Goal: Complete application form

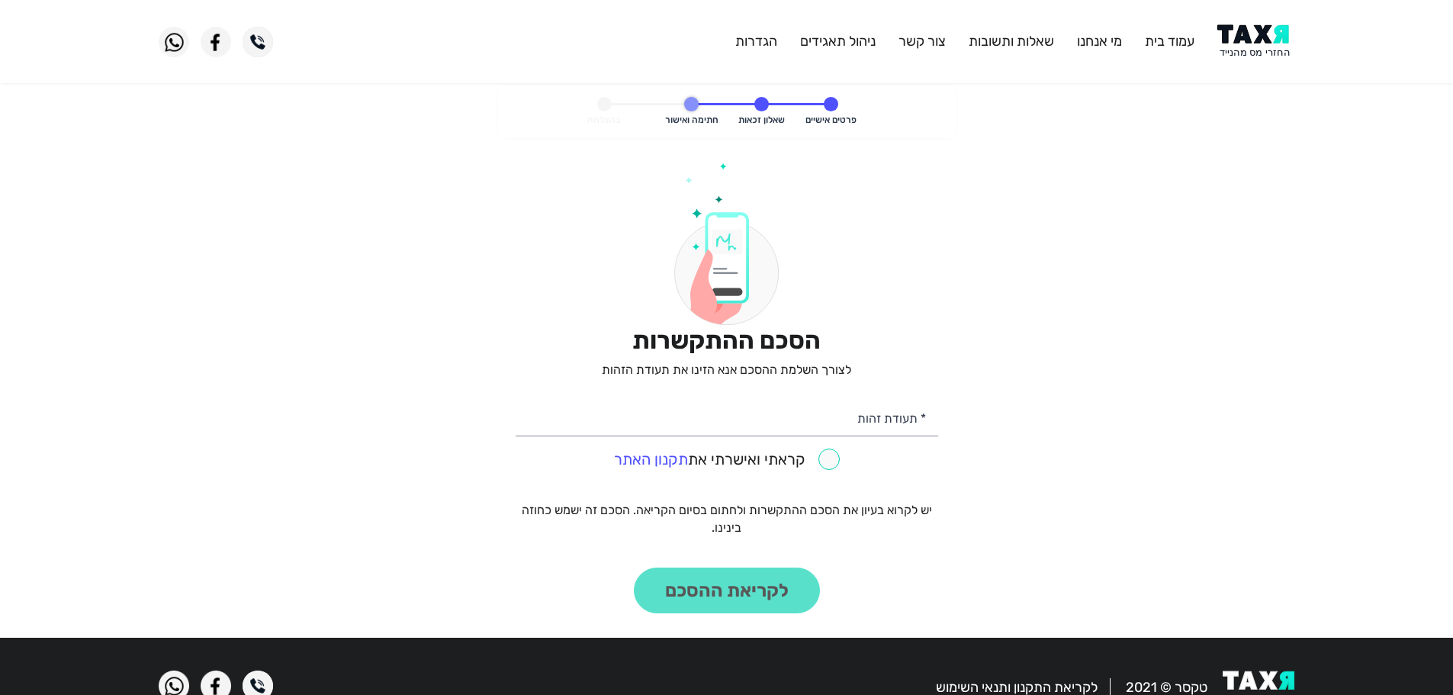
click at [1250, 37] on img at bounding box center [1255, 41] width 77 height 34
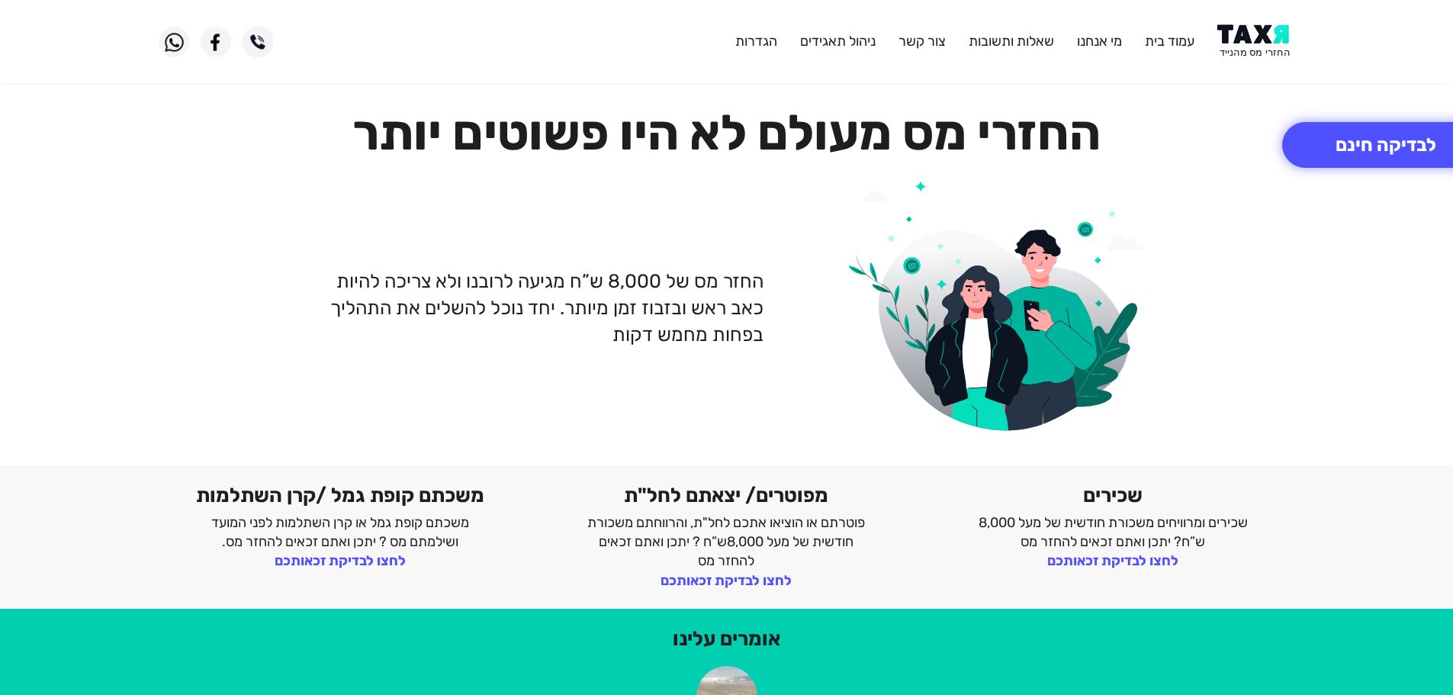
click at [1255, 28] on img at bounding box center [1255, 41] width 77 height 34
click at [1258, 30] on img at bounding box center [1255, 41] width 77 height 34
click at [1270, 48] on img at bounding box center [1255, 41] width 77 height 34
click at [1253, 42] on img at bounding box center [1255, 41] width 77 height 34
click at [1247, 35] on img at bounding box center [1255, 41] width 77 height 34
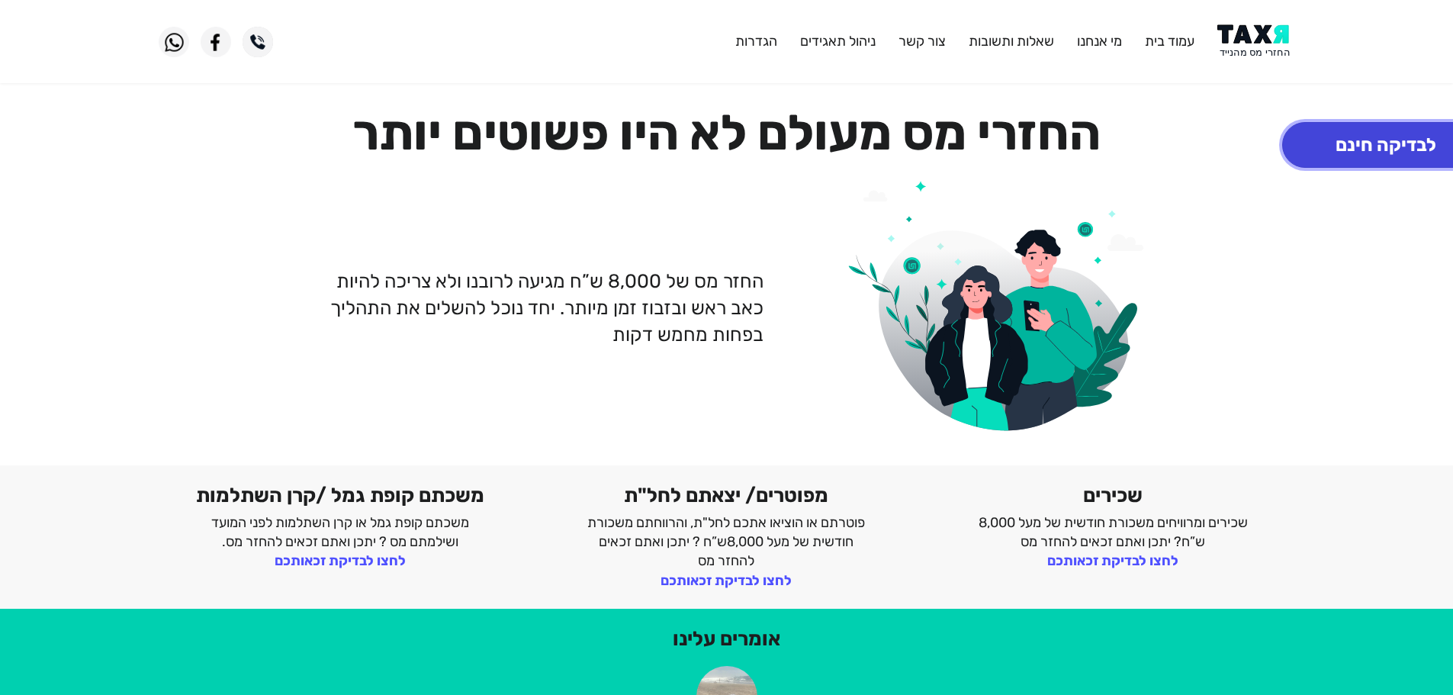
click at [1340, 138] on button "לבדיקה חינם" at bounding box center [1385, 145] width 207 height 46
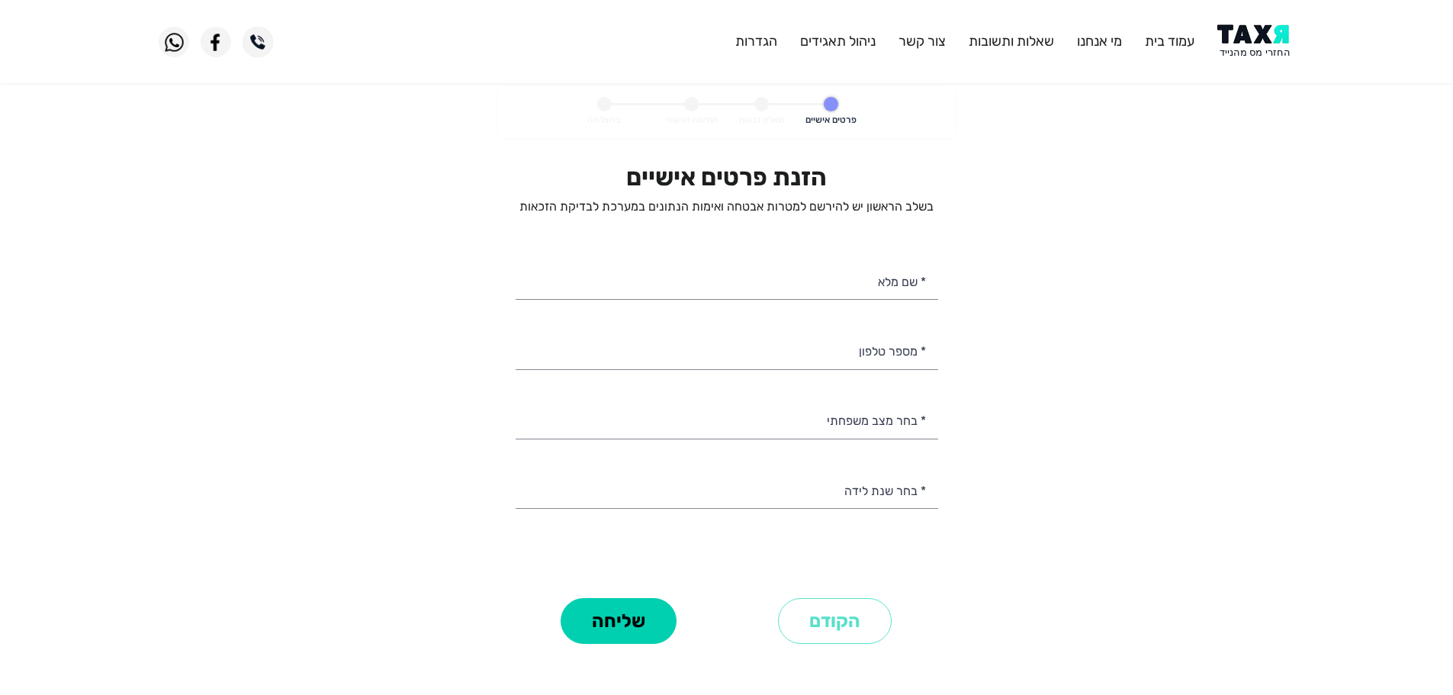
select select
click at [875, 353] on input "* מספר טלפון" at bounding box center [727, 349] width 423 height 39
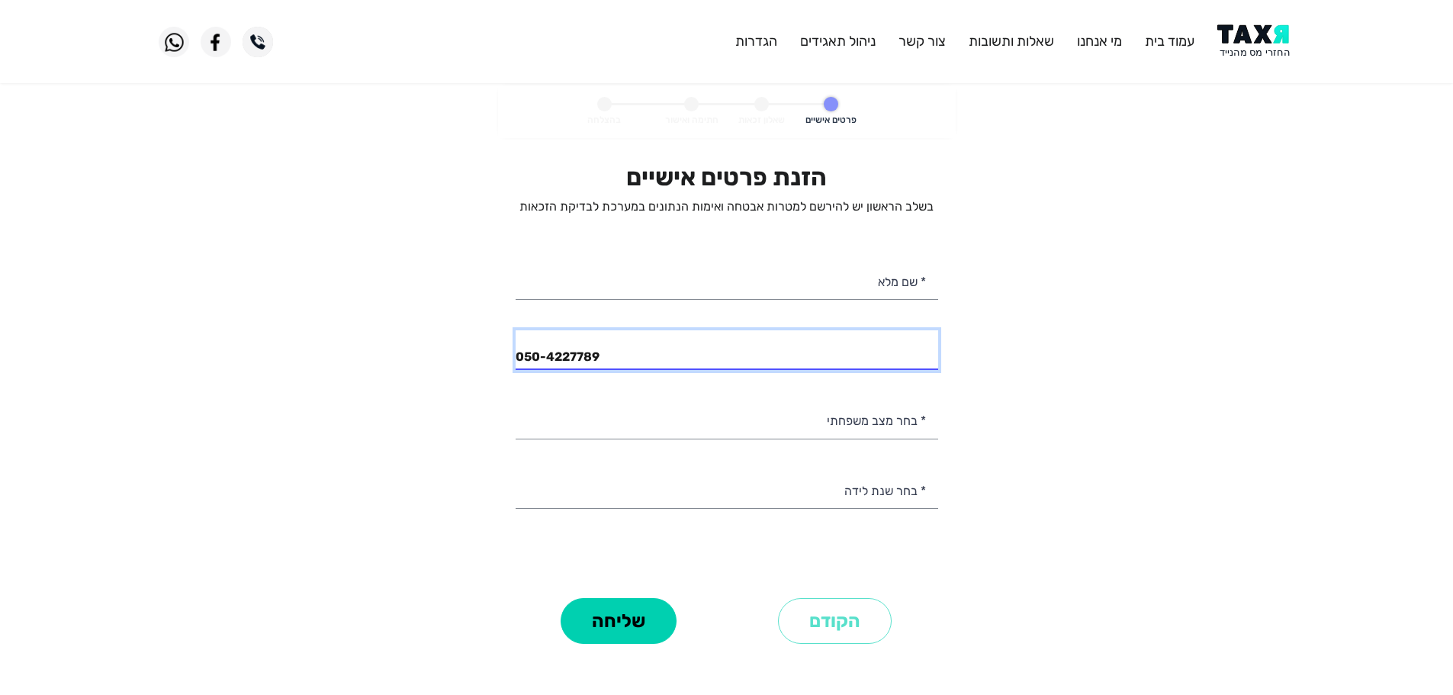
type input "050-4227789"
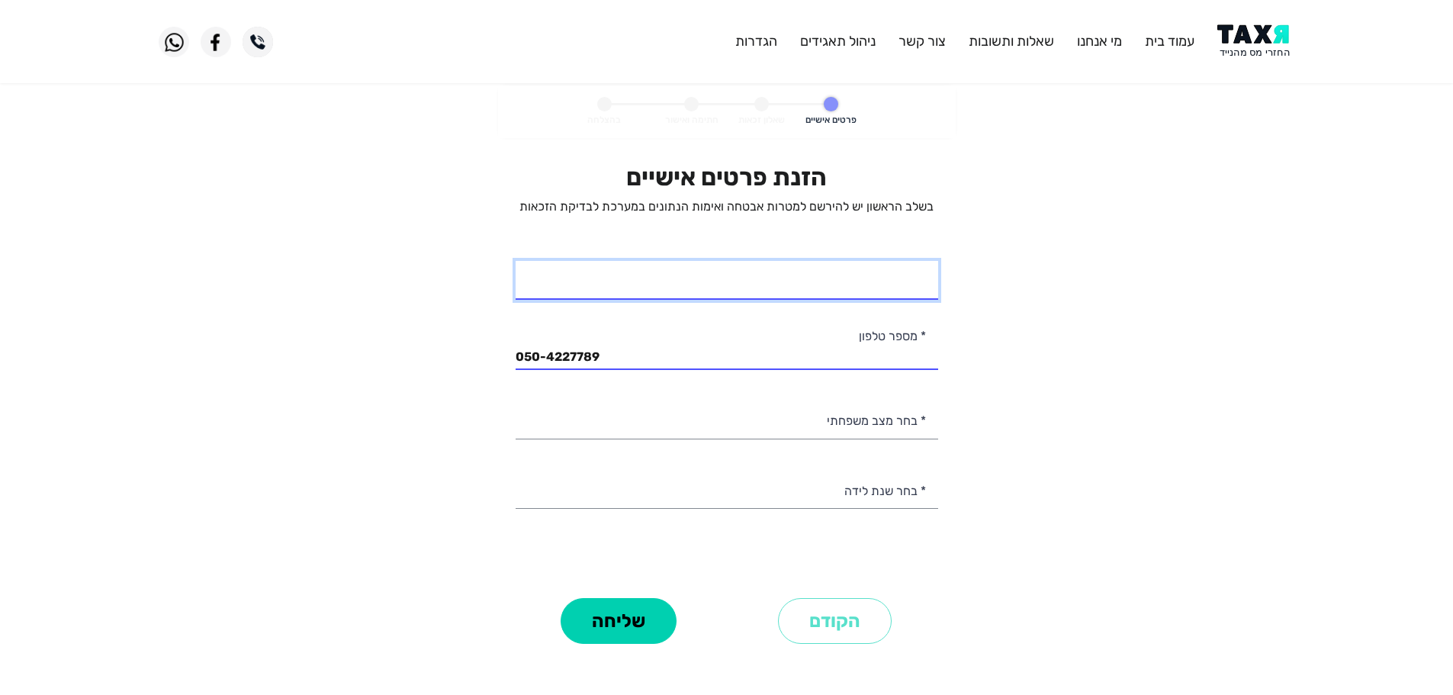
click at [863, 288] on input "* שם מלא" at bounding box center [727, 280] width 423 height 39
type input "[PERSON_NAME] עובד"
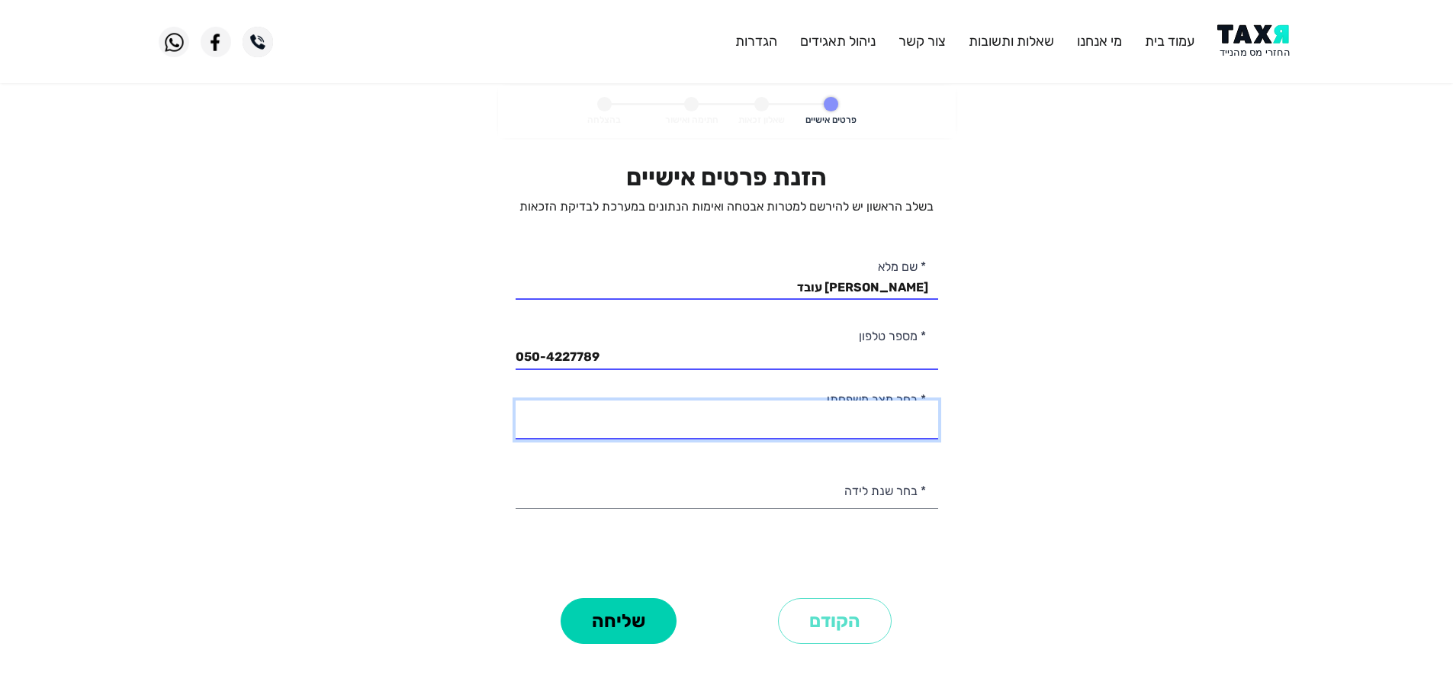
click at [898, 426] on select "רווק/ה נשוי/[PERSON_NAME]/ה אלמן/נה" at bounding box center [727, 419] width 423 height 39
select select "2: Married"
click at [516, 400] on select "רווק/ה נשוי/[PERSON_NAME]/ה אלמן/נה" at bounding box center [727, 419] width 423 height 39
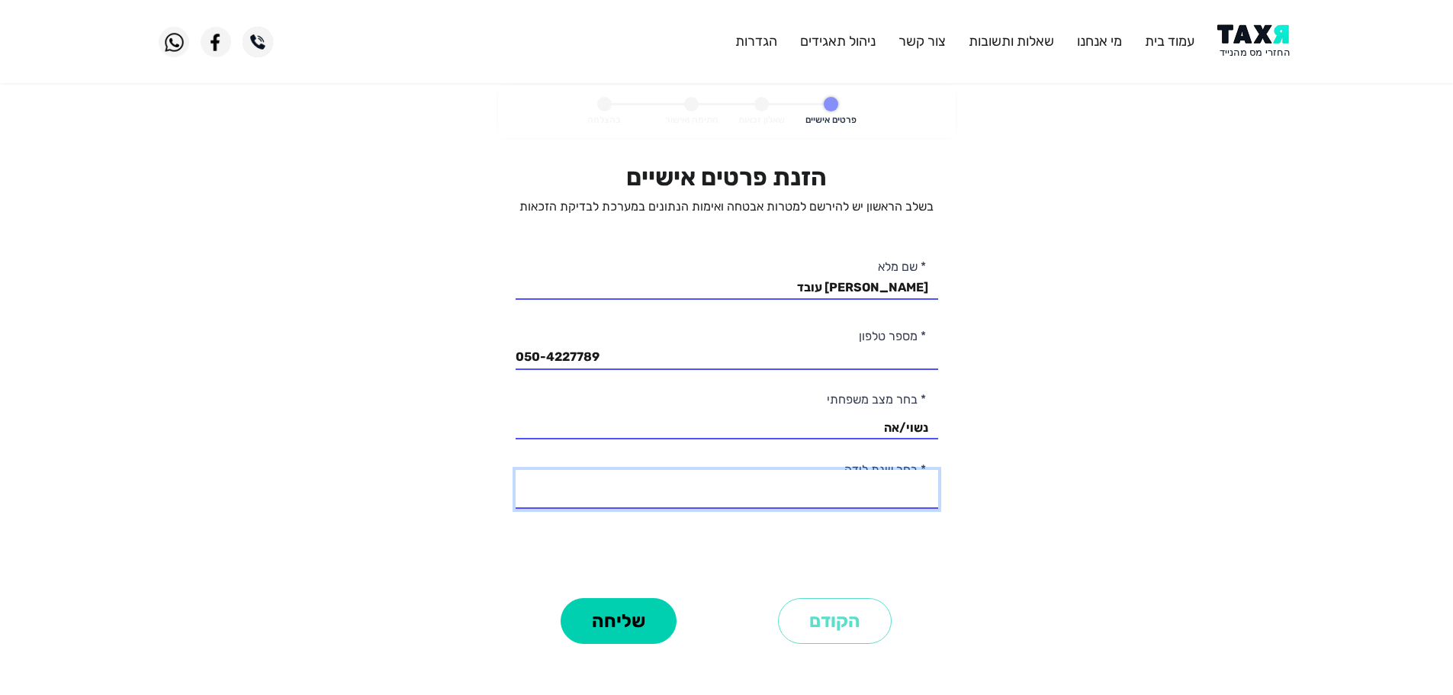
drag, startPoint x: 908, startPoint y: 498, endPoint x: 882, endPoint y: 478, distance: 32.0
click at [908, 498] on select "2003 2002 2001 2000 1999 1998 1997 1996 1995 1994 1993 1992 1991 1990 1989 1988…" at bounding box center [727, 489] width 423 height 39
select select "15: 1989"
click at [516, 470] on select "2003 2002 2001 2000 1999 1998 1997 1996 1995 1994 1993 1992 1991 1990 1989 1988…" at bounding box center [727, 489] width 423 height 39
click at [593, 621] on button "שליחה" at bounding box center [619, 621] width 116 height 46
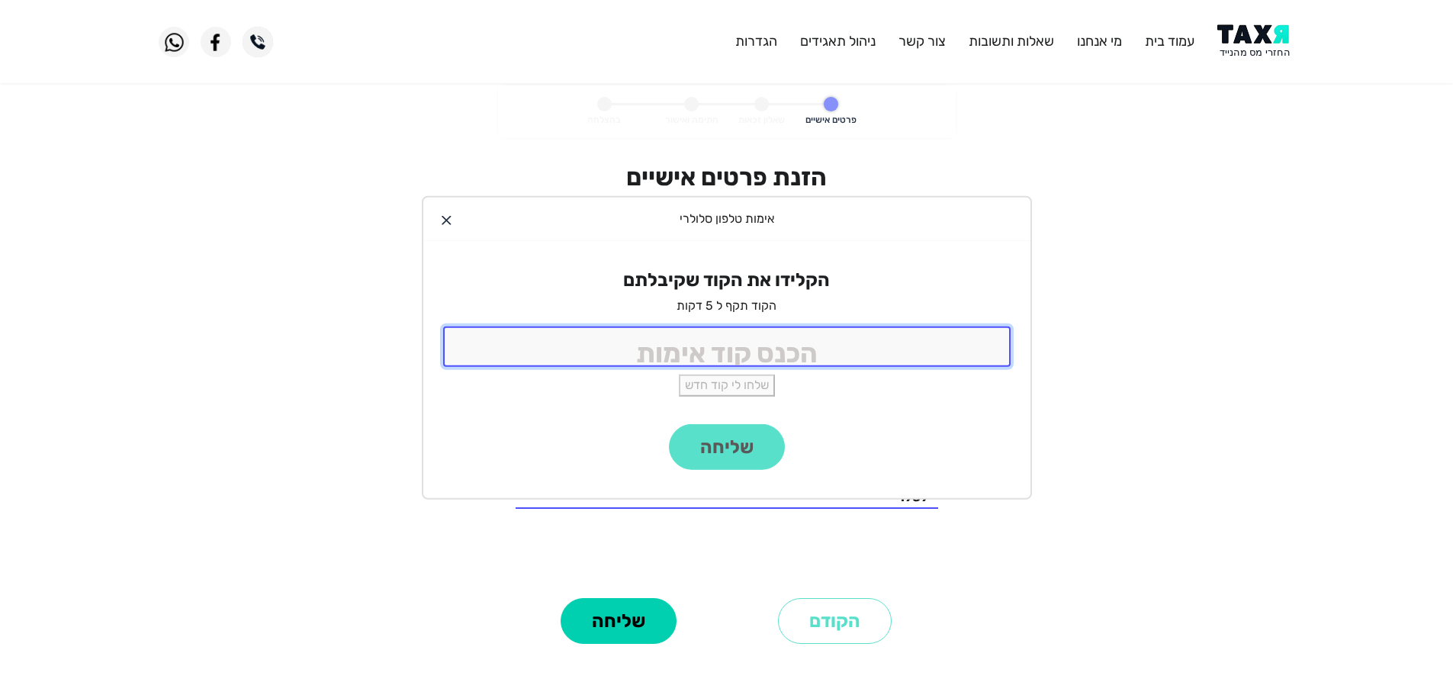
click at [883, 355] on input "tel" at bounding box center [726, 346] width 567 height 40
type input "9988"
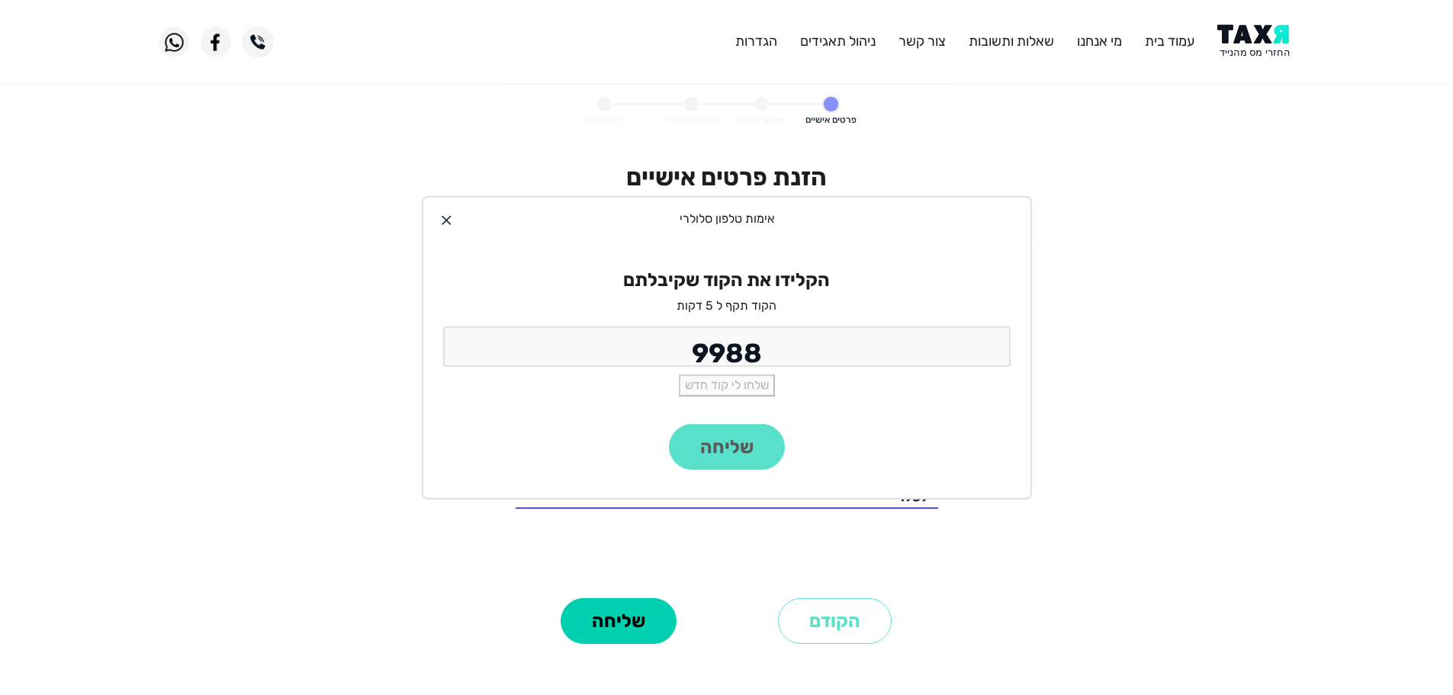
click at [738, 452] on div "שליחה" at bounding box center [726, 461] width 607 height 74
click at [734, 447] on button "שליחה" at bounding box center [727, 447] width 116 height 46
